Goal: Register for event/course

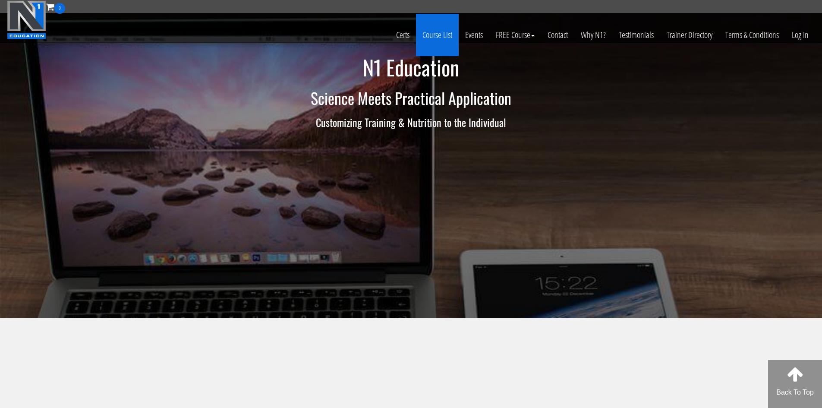
click at [433, 35] on link "Course List" at bounding box center [437, 35] width 43 height 42
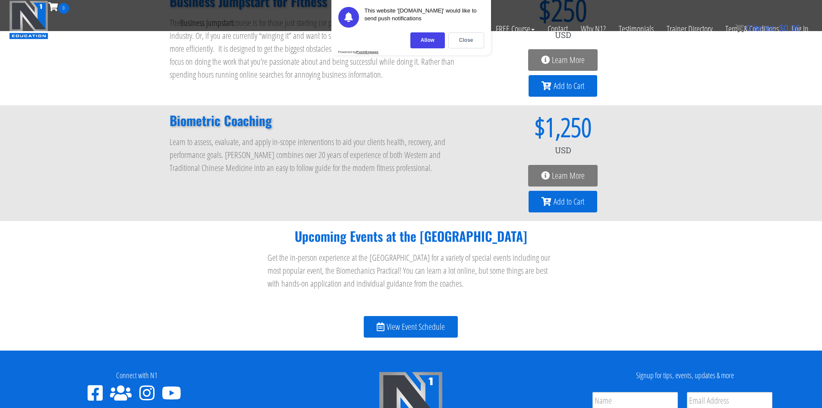
scroll to position [820, 0]
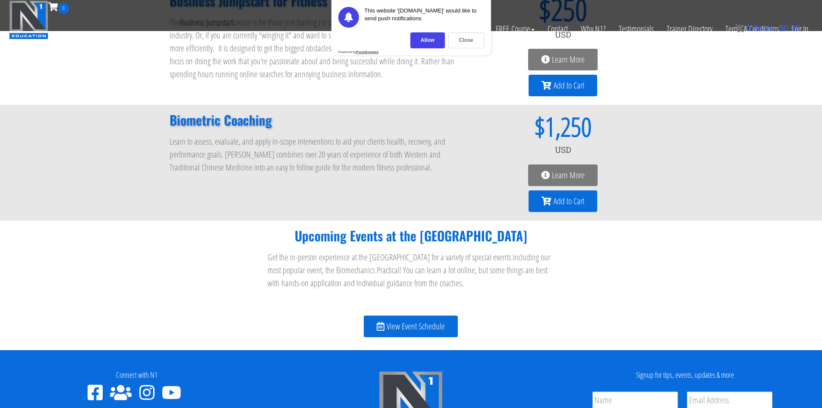
click at [415, 331] on span "View Event Schedule" at bounding box center [416, 326] width 58 height 9
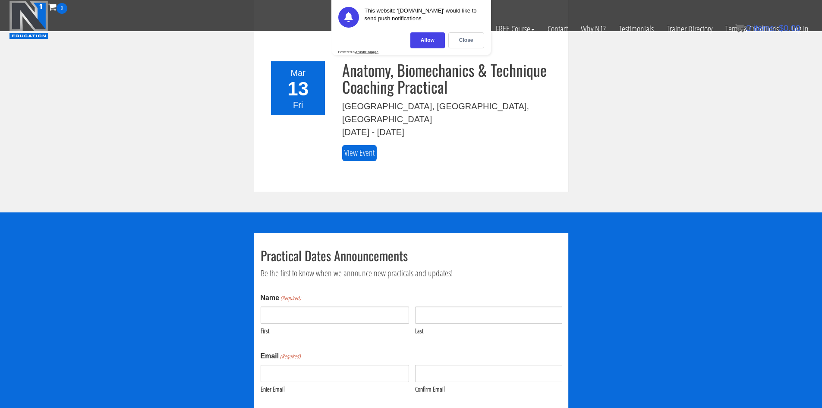
scroll to position [606, 0]
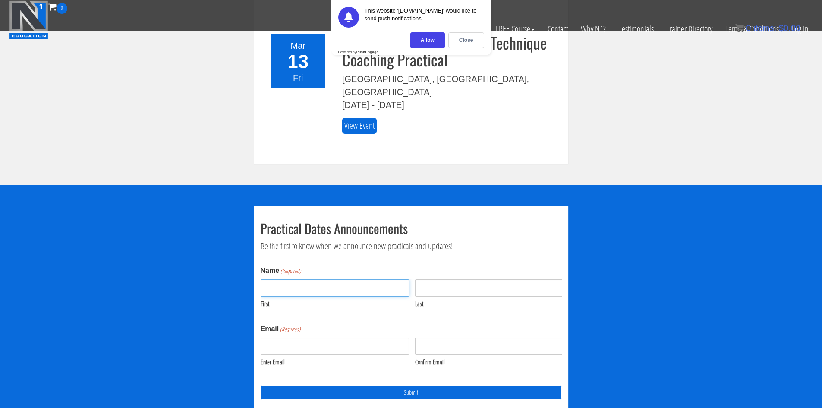
click at [287, 279] on input "First" at bounding box center [335, 287] width 148 height 17
type input "dawn"
type input "blaser"
type input "dawnblaser@hotmail.com"
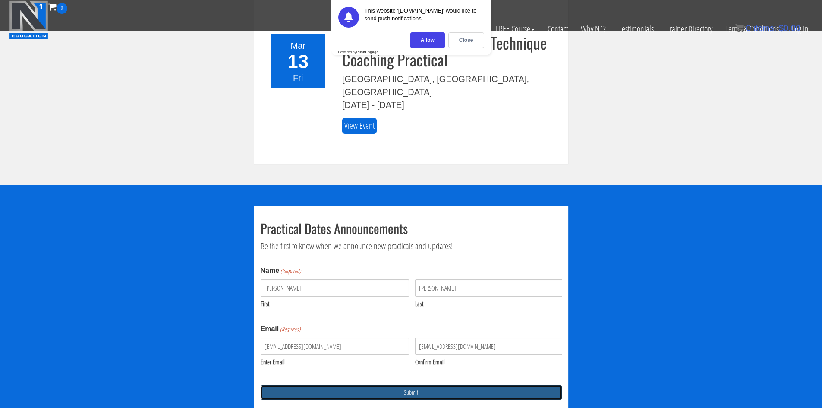
click at [414, 385] on input "Submit" at bounding box center [411, 392] width 301 height 15
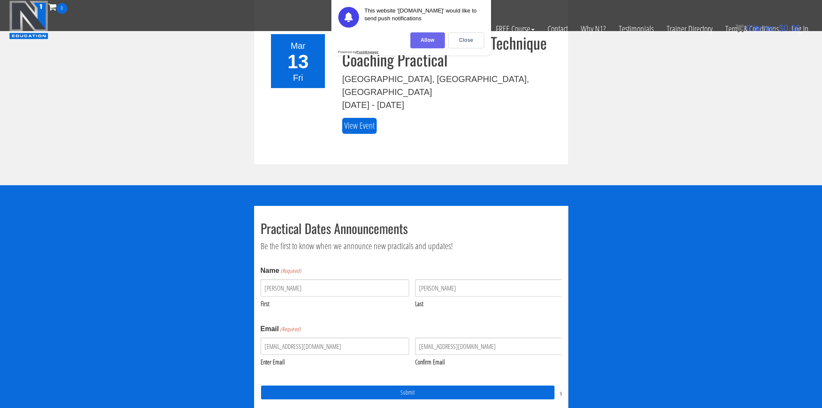
click at [421, 40] on div "Allow" at bounding box center [427, 40] width 35 height 16
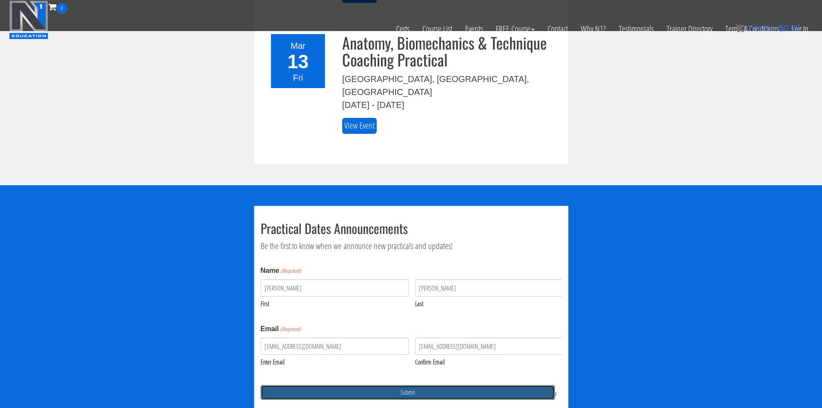
click at [404, 385] on input "Submit" at bounding box center [408, 392] width 294 height 15
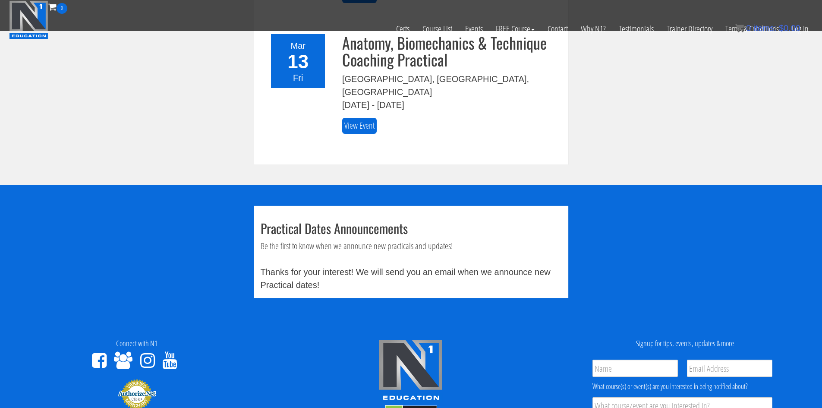
scroll to position [714, 0]
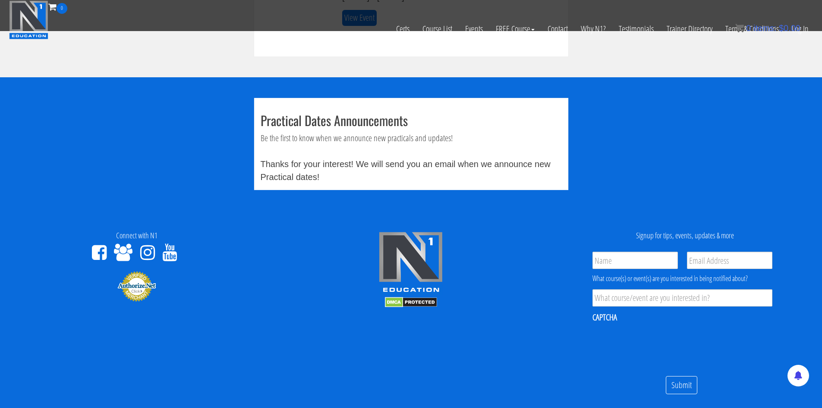
click at [243, 231] on div "Connect with N1" at bounding box center [136, 246] width 261 height 31
click at [400, 28] on link "Certs" at bounding box center [403, 29] width 26 height 30
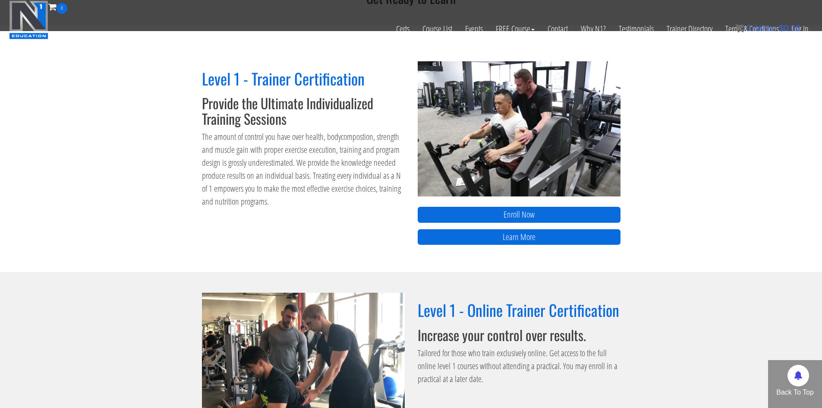
scroll to position [302, 0]
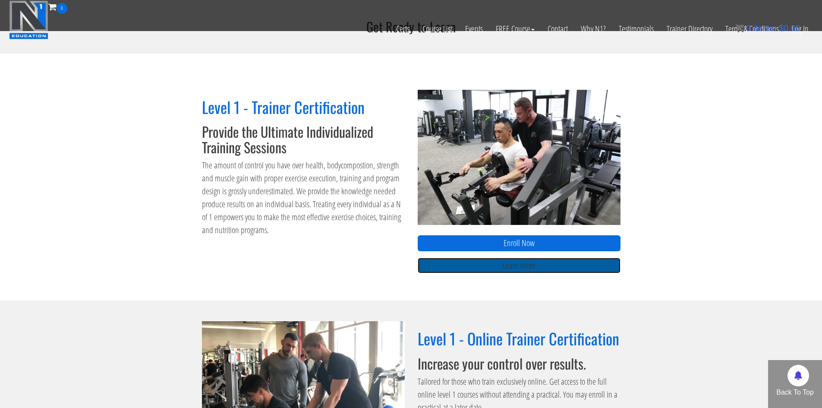
click at [529, 269] on link "Learn More" at bounding box center [519, 266] width 203 height 16
